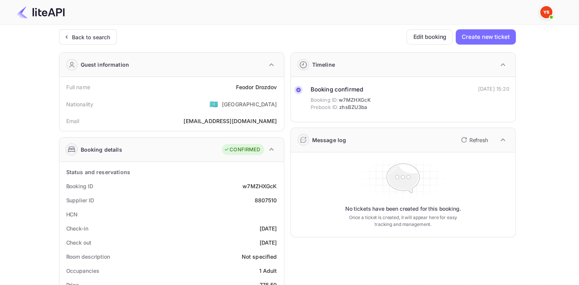
click at [91, 33] on div "Back to search" at bounding box center [91, 37] width 38 height 8
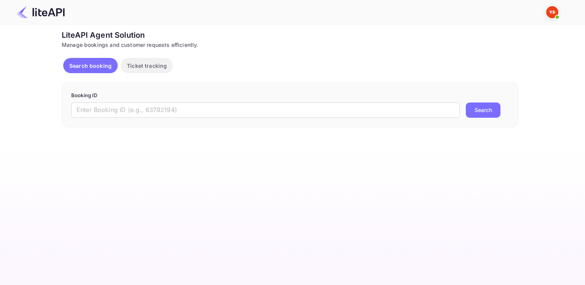
click at [168, 114] on input "text" at bounding box center [265, 109] width 389 height 15
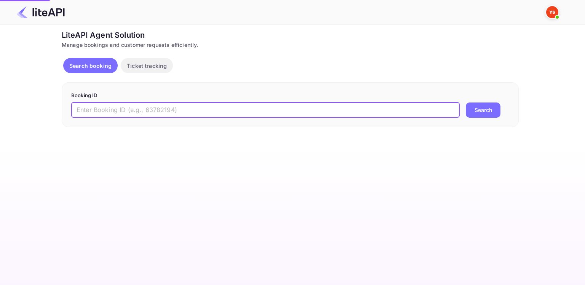
paste input "8760709"
type input "8760709"
click at [486, 112] on button "Search" at bounding box center [483, 109] width 35 height 15
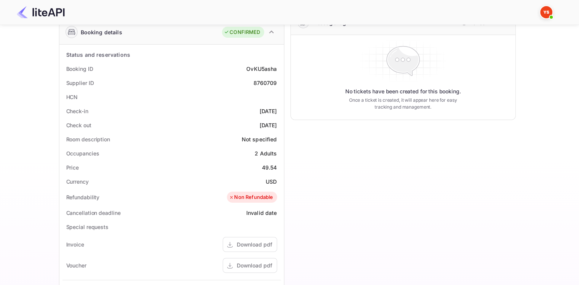
scroll to position [152, 0]
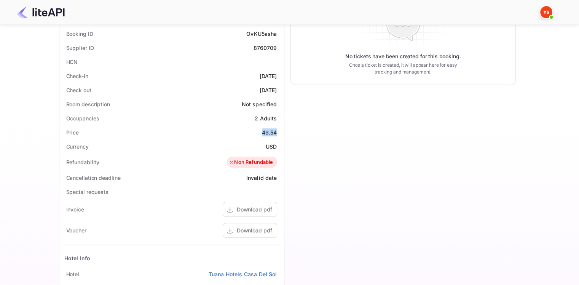
drag, startPoint x: 262, startPoint y: 132, endPoint x: 278, endPoint y: 133, distance: 15.6
click at [278, 133] on div "Price 49.54" at bounding box center [171, 132] width 219 height 14
copy div "49.54"
